Goal: Task Accomplishment & Management: Manage account settings

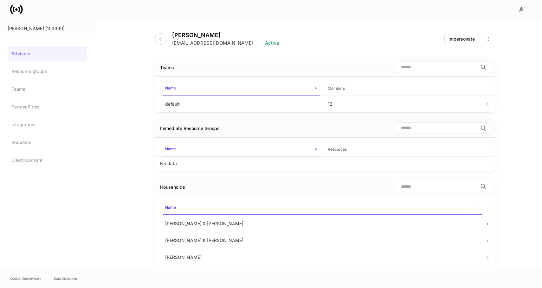
scroll to position [1, 0]
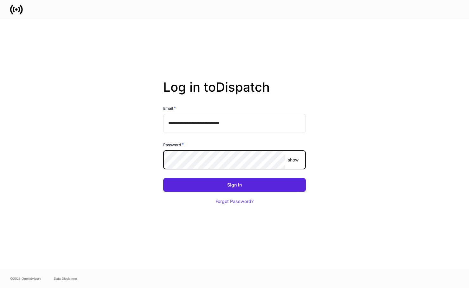
click at [235, 185] on button "Sign In" at bounding box center [234, 185] width 143 height 14
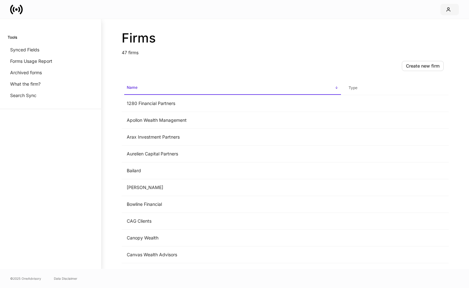
click at [446, 9] on button "button" at bounding box center [450, 9] width 18 height 11
click at [270, 74] on div at bounding box center [234, 144] width 469 height 288
click at [196, 85] on span "Name sorted ascending" at bounding box center [232, 88] width 217 height 14
click at [196, 85] on span "Name sorted descending" at bounding box center [232, 88] width 217 height 14
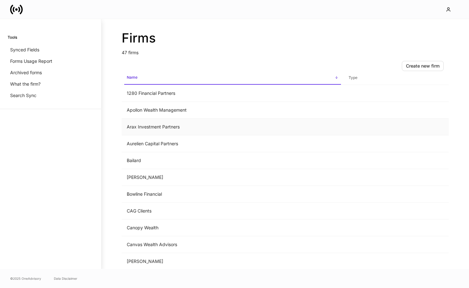
scroll to position [15, 0]
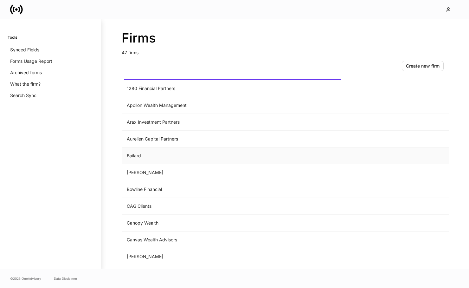
click at [201, 153] on td "Bailard" at bounding box center [233, 156] width 222 height 17
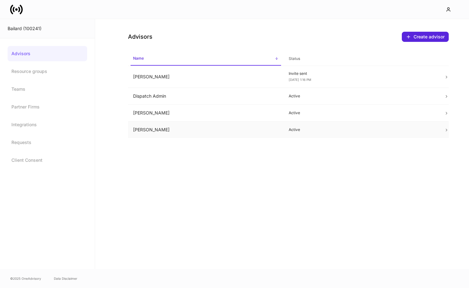
click at [323, 128] on p "Active" at bounding box center [362, 129] width 146 height 5
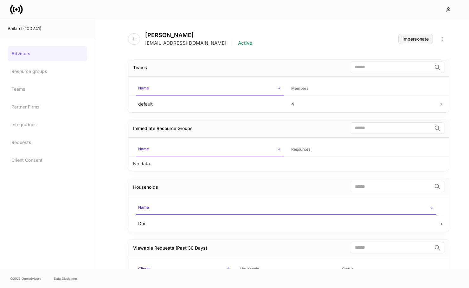
click at [409, 40] on div "Impersonate" at bounding box center [416, 39] width 26 height 4
